Goal: Navigation & Orientation: Find specific page/section

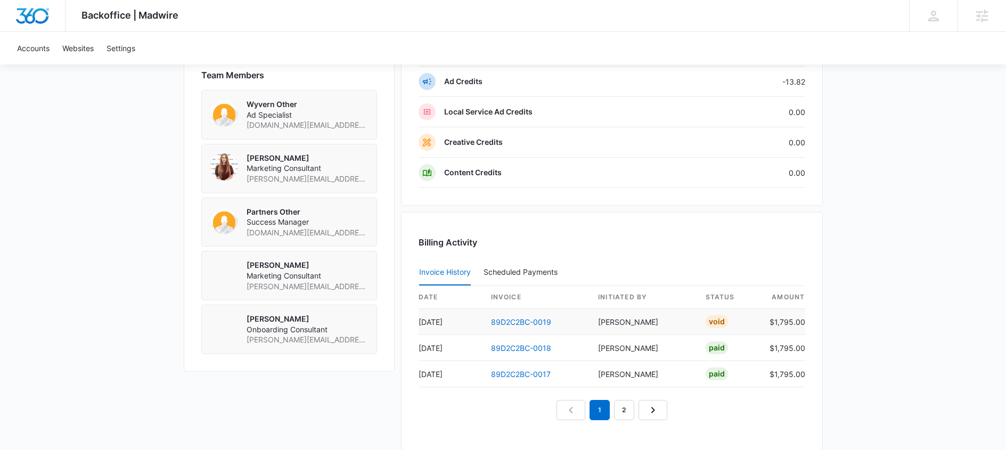
scroll to position [833, 0]
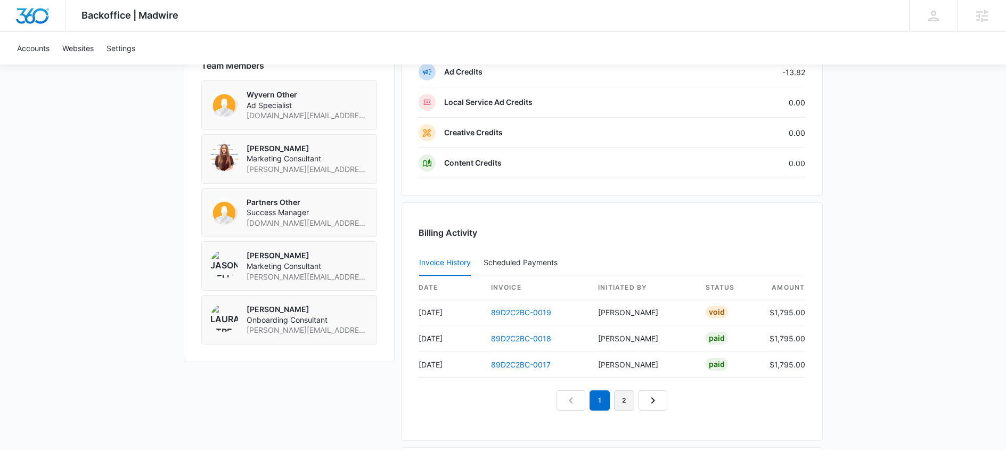
click at [621, 395] on link "2" at bounding box center [624, 401] width 20 height 20
click at [600, 397] on nav "1 2 3" at bounding box center [611, 401] width 135 height 20
click at [588, 398] on link "1" at bounding box center [588, 401] width 20 height 20
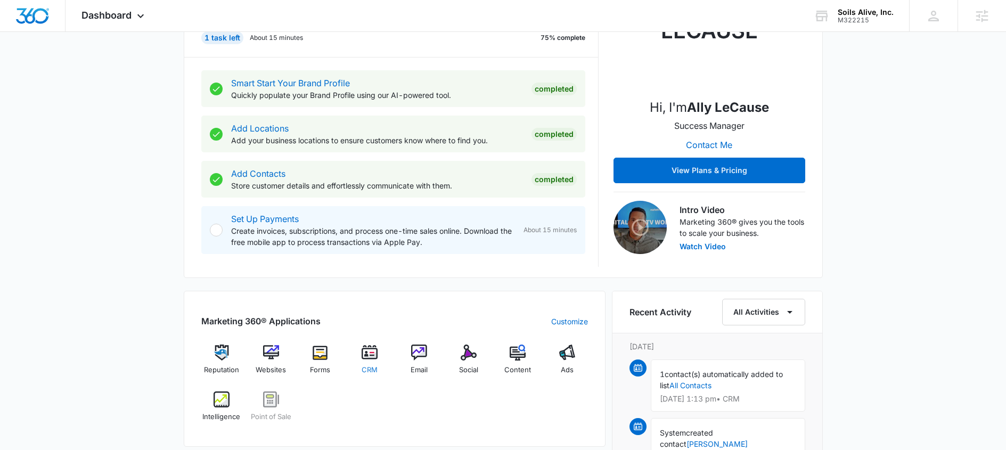
scroll to position [289, 0]
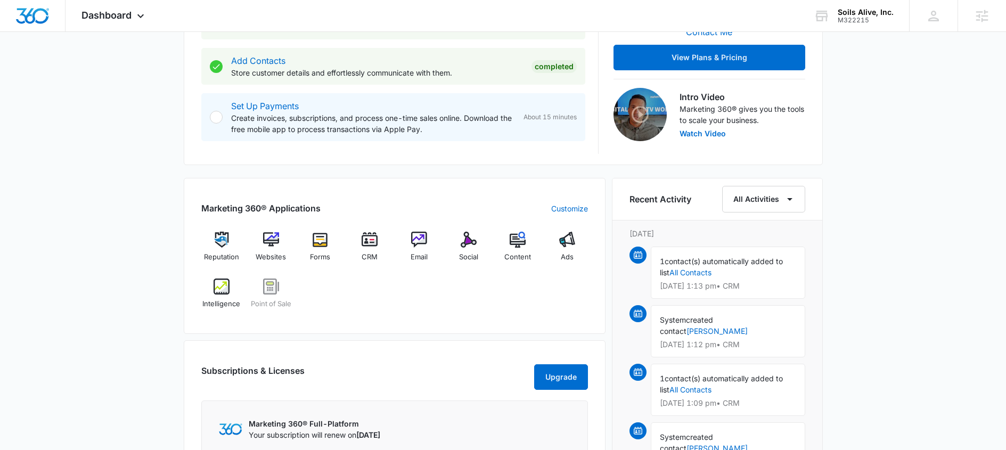
click at [490, 304] on div "Reputation Websites Forms CRM Email Social Content Ads Intelligence Point of Sa…" at bounding box center [394, 274] width 387 height 85
click at [269, 239] on img at bounding box center [271, 240] width 16 height 16
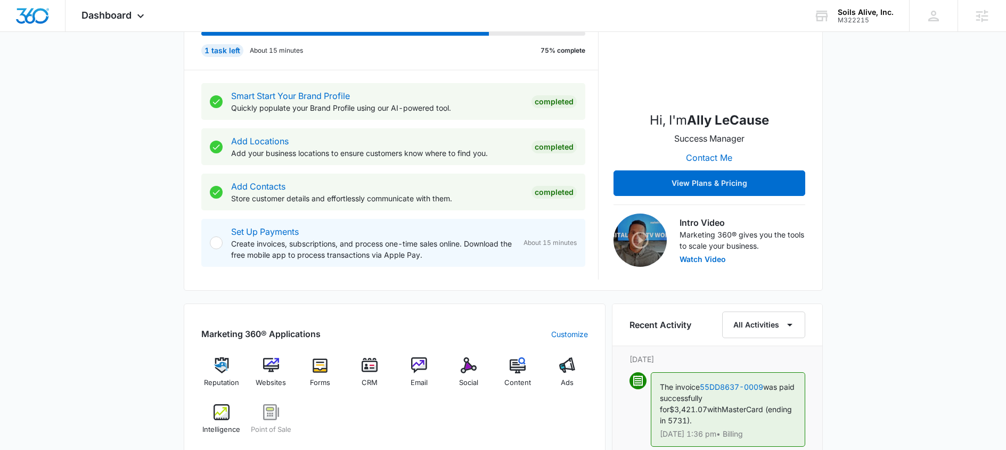
scroll to position [287, 0]
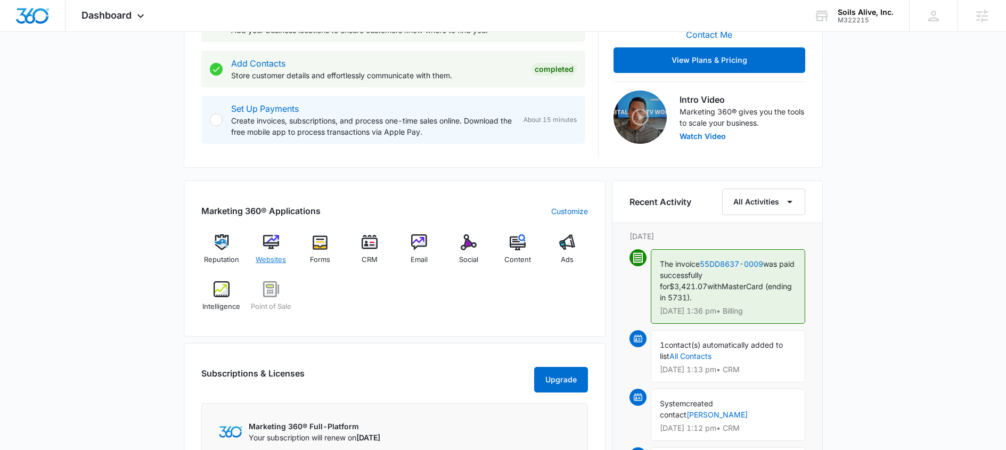
click at [270, 244] on img at bounding box center [271, 242] width 16 height 16
